Goal: Transaction & Acquisition: Purchase product/service

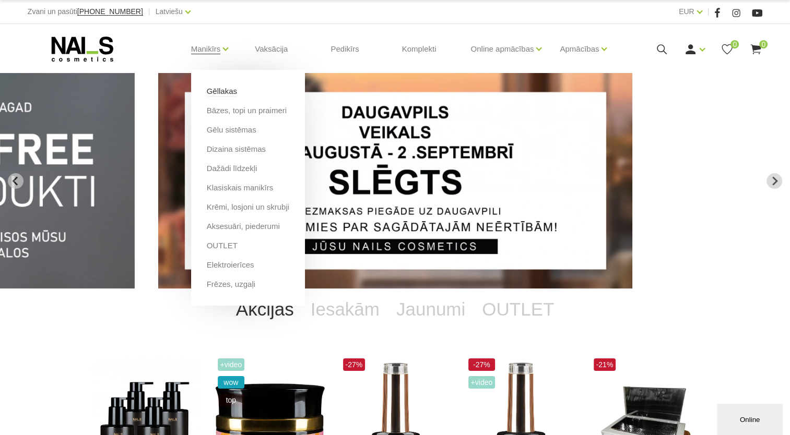
click at [228, 92] on link "Gēllakas" at bounding box center [222, 91] width 30 height 11
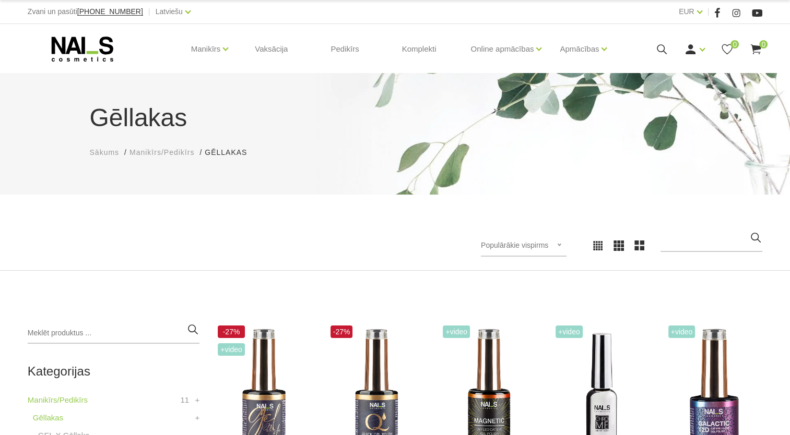
click at [624, 30] on div "Manikīrs Gēllakas Bāzes, topi un praimeri Gēlu sistēmas Dizaina sistēmas Dažādi…" at bounding box center [395, 49] width 734 height 50
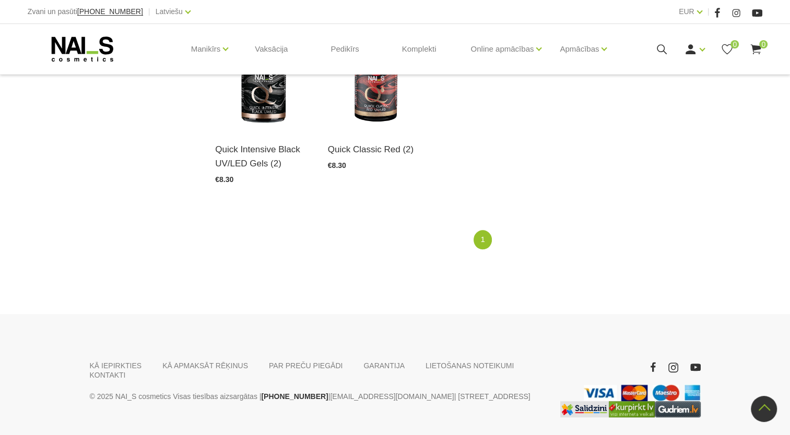
scroll to position [797, 0]
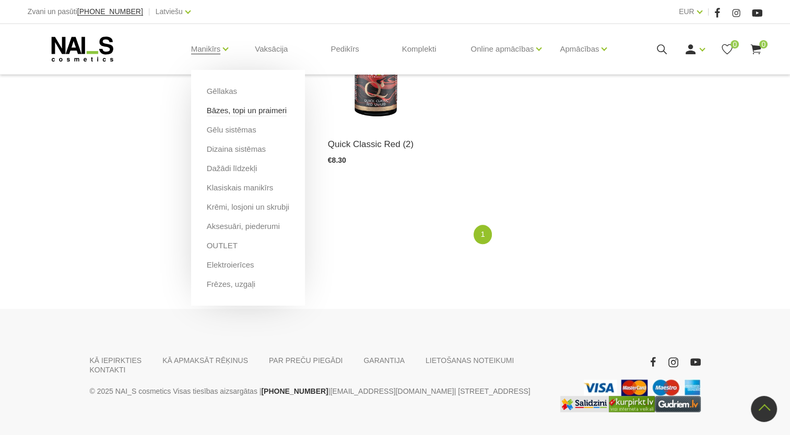
click at [240, 115] on link "Bāzes, topi un praimeri" at bounding box center [247, 110] width 80 height 11
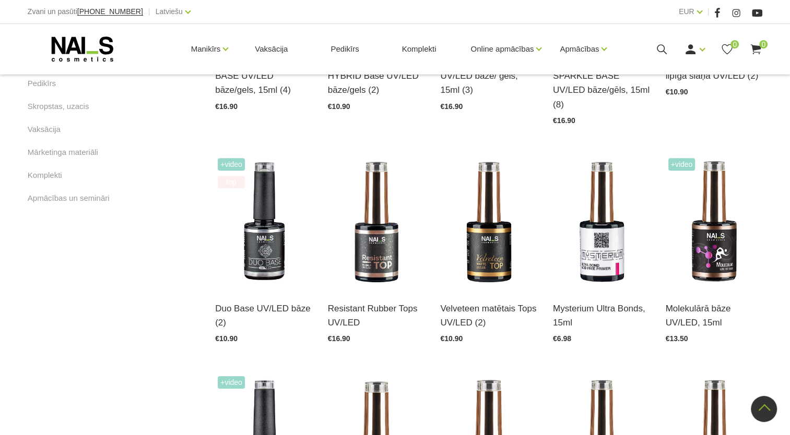
scroll to position [668, 0]
